Goal: Navigation & Orientation: Find specific page/section

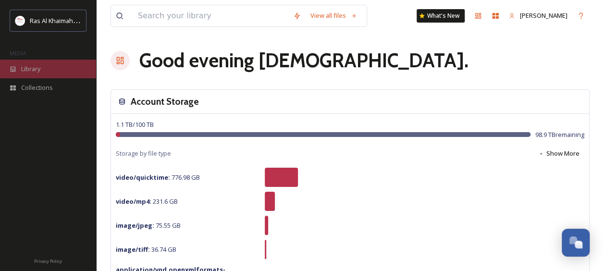
click at [40, 69] on span "Library" at bounding box center [30, 68] width 19 height 9
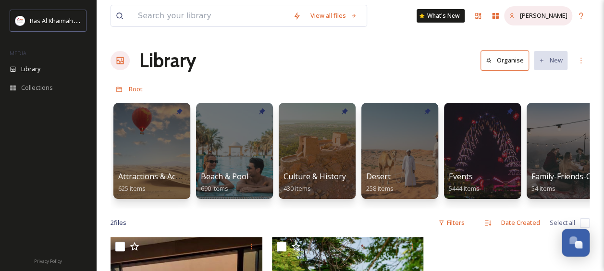
click at [560, 17] on span "[PERSON_NAME]" at bounding box center [544, 15] width 48 height 9
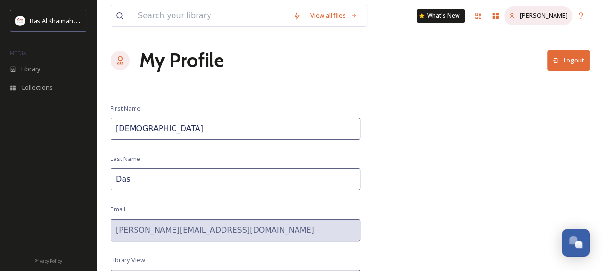
click at [540, 16] on span "[PERSON_NAME]" at bounding box center [544, 15] width 48 height 9
click at [557, 21] on div "[PERSON_NAME]" at bounding box center [538, 15] width 68 height 19
click at [122, 63] on icon at bounding box center [120, 60] width 6 height 8
click at [159, 63] on h1 "My Profile" at bounding box center [181, 60] width 85 height 29
click at [482, 15] on icon at bounding box center [478, 16] width 8 height 8
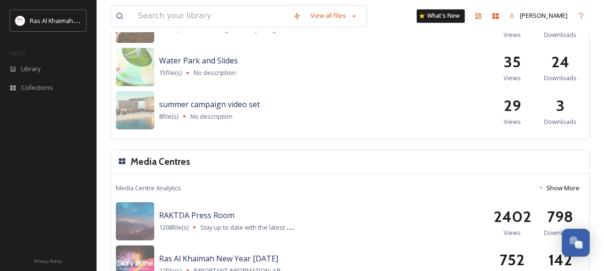
scroll to position [959, 0]
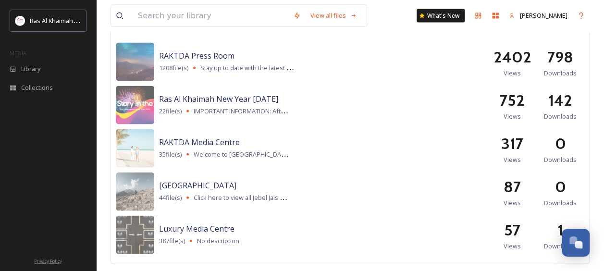
click at [45, 259] on span "Privacy Policy" at bounding box center [48, 261] width 28 height 6
